Goal: Obtain resource: Obtain resource

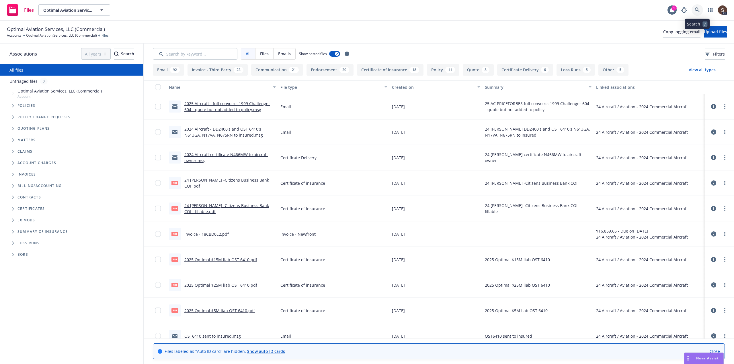
click at [697, 9] on icon at bounding box center [696, 9] width 5 height 5
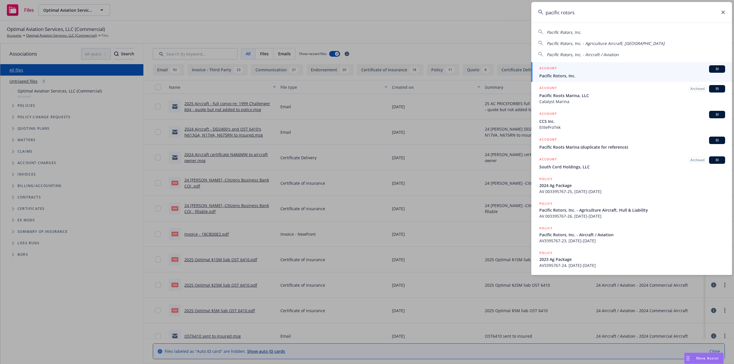
type input "pacific rotors"
click at [568, 76] on span "Pacific Rotors, Inc." at bounding box center [632, 76] width 186 height 6
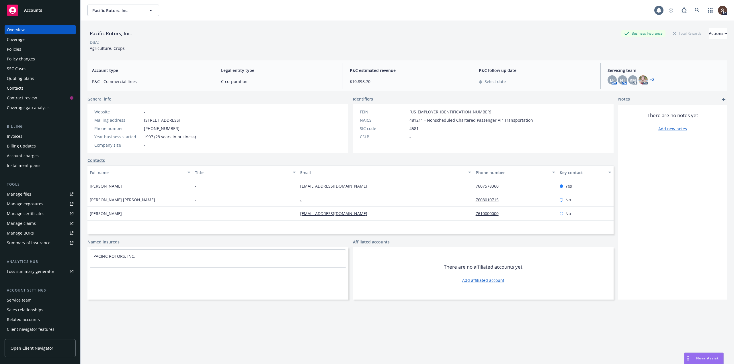
click at [17, 50] on div "Policies" at bounding box center [14, 49] width 14 height 9
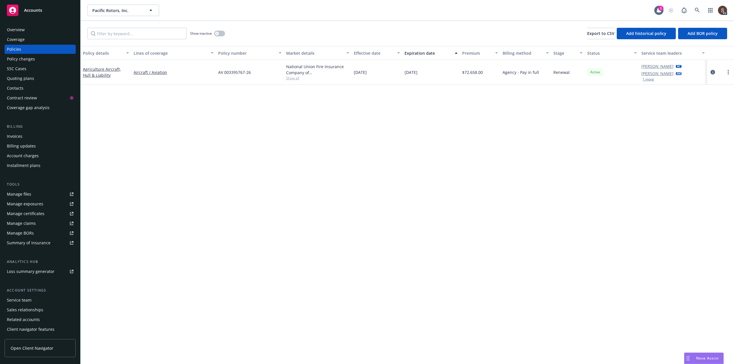
click at [32, 192] on link "Manage files" at bounding box center [40, 194] width 71 height 9
click at [16, 27] on div "Overview" at bounding box center [16, 29] width 18 height 9
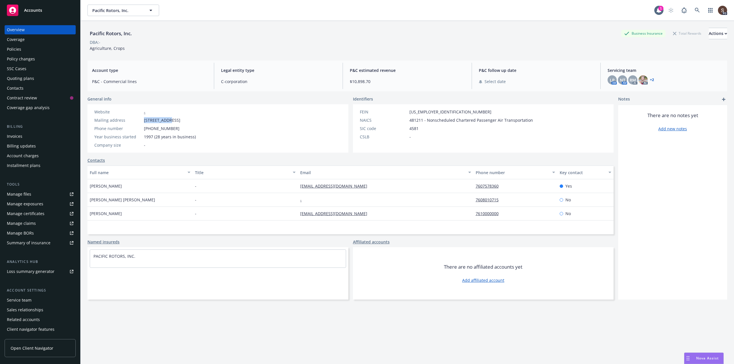
drag, startPoint x: 144, startPoint y: 120, endPoint x: 169, endPoint y: 122, distance: 25.3
click at [169, 122] on span "2650 Hope St., Oceanside, CA, 92056" at bounding box center [162, 120] width 36 height 6
copy span "2650 Hope St"
drag, startPoint x: 172, startPoint y: 120, endPoint x: 198, endPoint y: 121, distance: 25.8
click at [180, 121] on span "2650 Hope St., Oceanside, CA, 92056" at bounding box center [162, 120] width 36 height 6
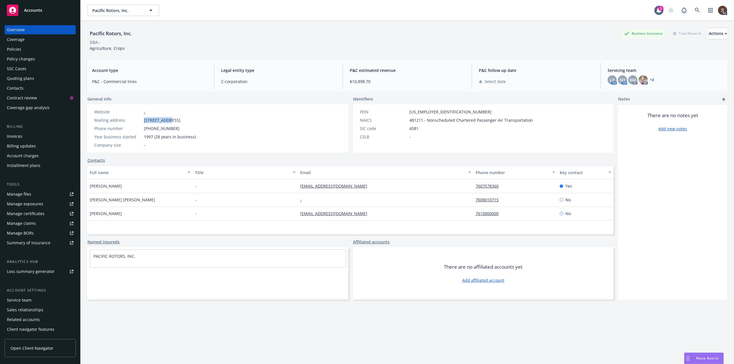
copy span "Oceanside, CA"
click at [23, 49] on div "Policies" at bounding box center [40, 49] width 66 height 9
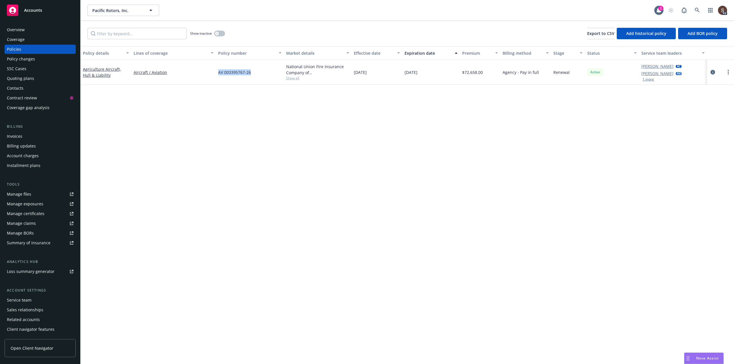
drag, startPoint x: 216, startPoint y: 73, endPoint x: 252, endPoint y: 75, distance: 35.3
click at [252, 75] on div "AV 003395767-26" at bounding box center [250, 72] width 68 height 25
copy span "AV 003395767-26"
click at [712, 74] on icon "circleInformation" at bounding box center [712, 72] width 5 height 5
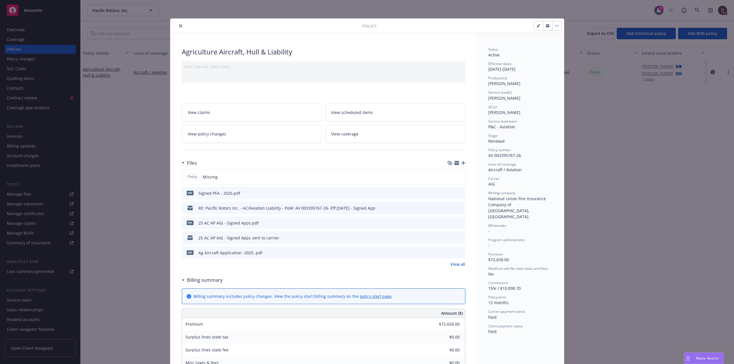
click at [459, 221] on icon "preview file" at bounding box center [459, 223] width 5 height 4
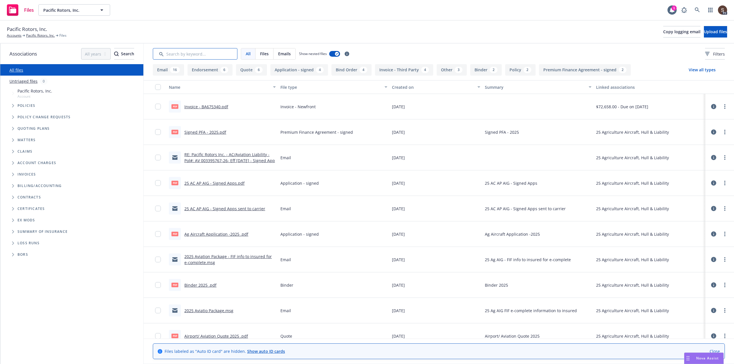
click at [208, 54] on input "Search by keyword..." at bounding box center [195, 53] width 85 height 11
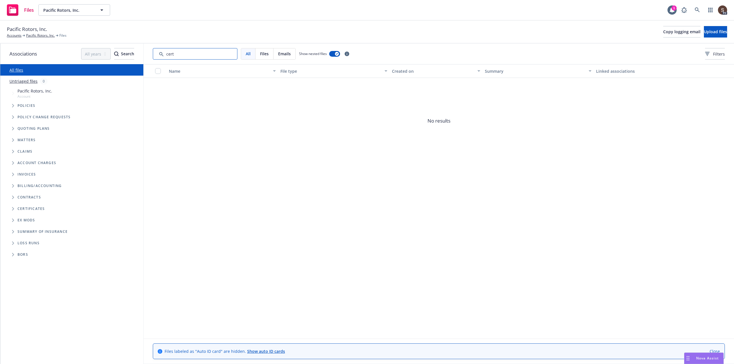
type input "cert"
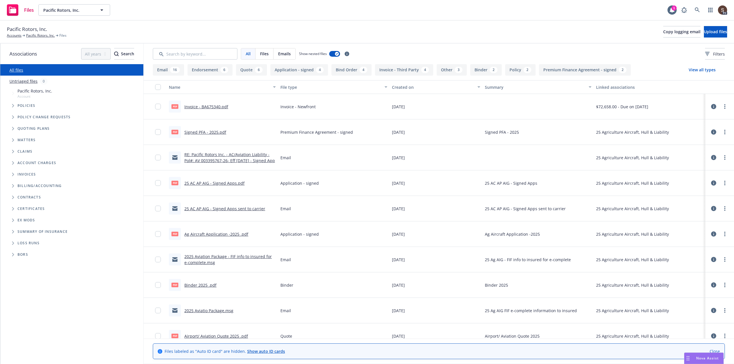
click at [230, 338] on link "Airport/ Aviation Quote 2025 .pdf" at bounding box center [216, 336] width 64 height 5
